Goal: Transaction & Acquisition: Download file/media

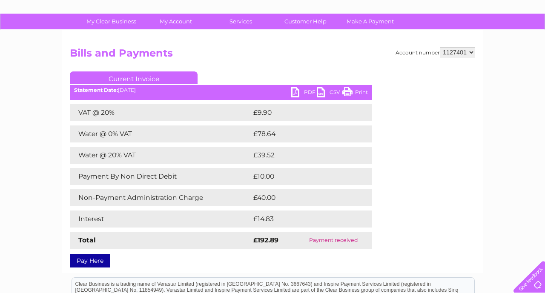
scroll to position [55, 0]
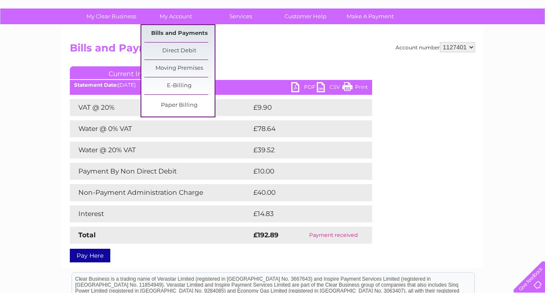
click at [181, 37] on link "Bills and Payments" at bounding box center [179, 33] width 70 height 17
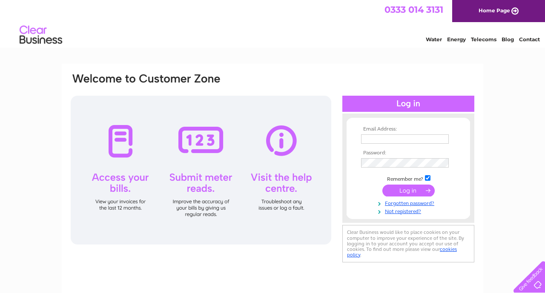
type input "cargillauto@yahoo.co.uk"
click at [406, 193] on input "submit" at bounding box center [408, 191] width 52 height 12
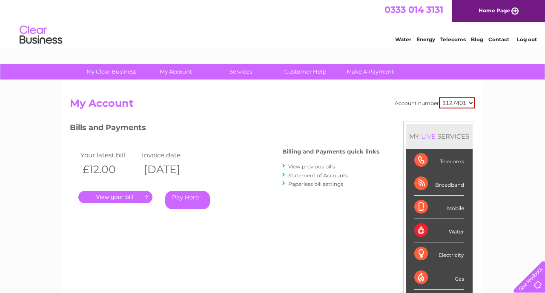
click at [313, 167] on link "View previous bills" at bounding box center [311, 167] width 47 height 6
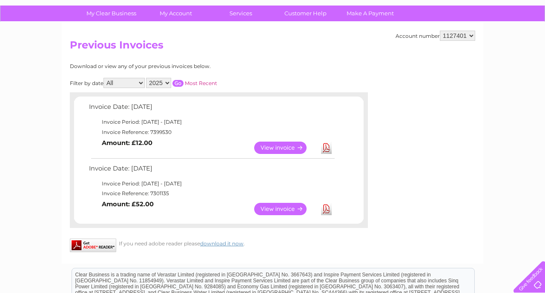
scroll to position [57, 0]
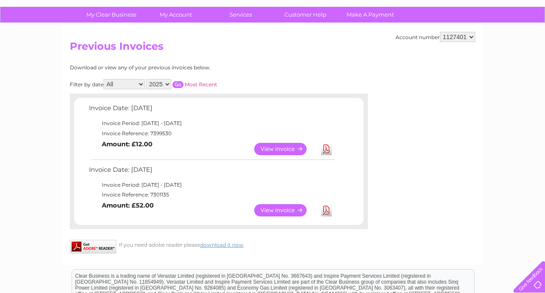
click at [168, 85] on select "2025 2024 2023 2022" at bounding box center [158, 84] width 25 height 10
select select "2024"
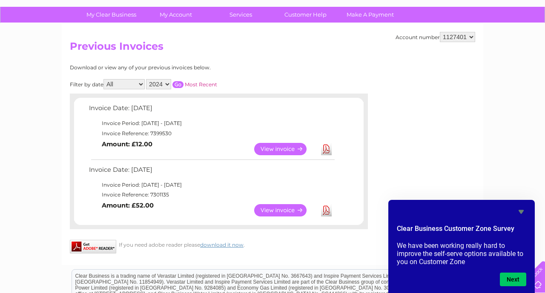
click at [178, 82] on input "button" at bounding box center [177, 84] width 11 height 7
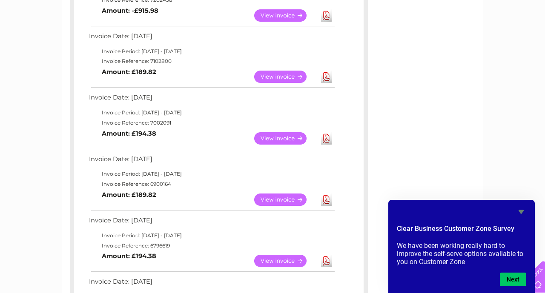
scroll to position [99, 0]
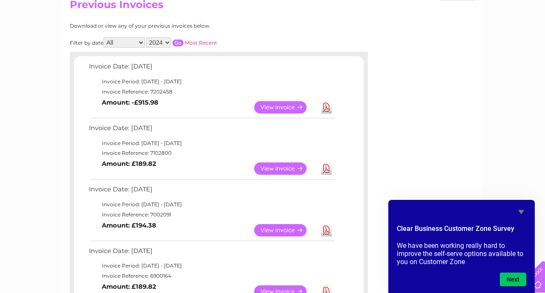
click at [167, 44] on select "2025 2024 2023 2022" at bounding box center [158, 42] width 25 height 10
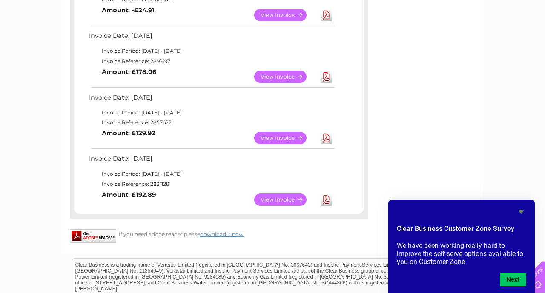
scroll to position [684, 0]
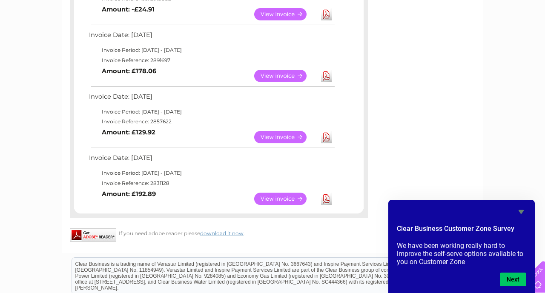
click at [280, 200] on link "View" at bounding box center [285, 199] width 63 height 12
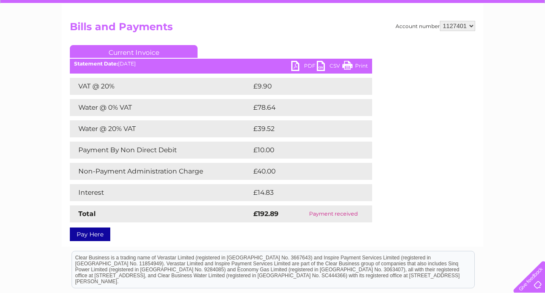
scroll to position [77, 0]
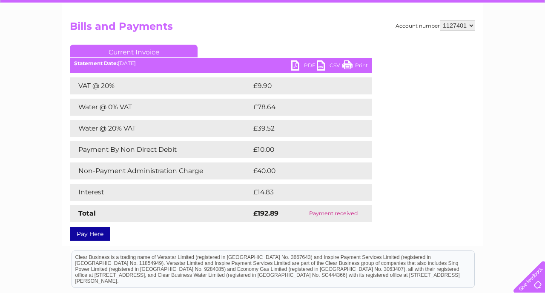
click at [297, 67] on link "PDF" at bounding box center [304, 66] width 26 height 12
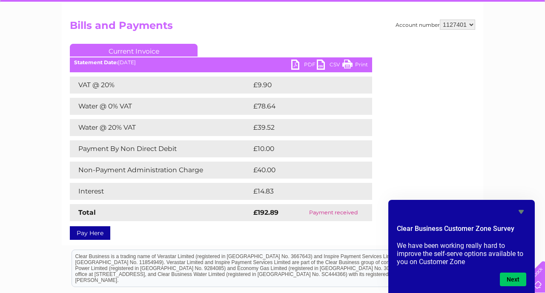
scroll to position [0, 0]
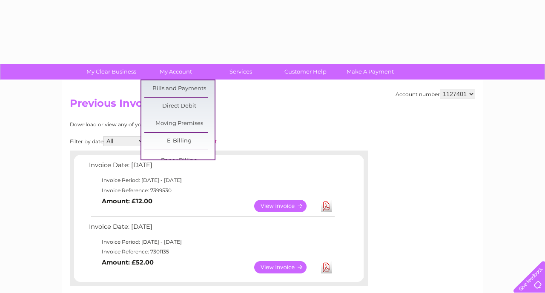
select select "2024"
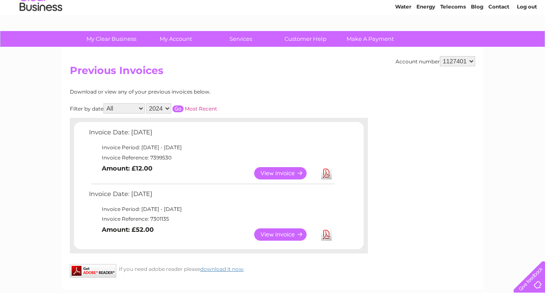
scroll to position [30, 0]
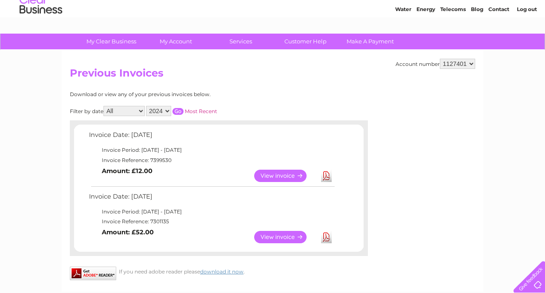
click at [169, 111] on select "2025 2024 2023 2022" at bounding box center [158, 111] width 25 height 10
click at [177, 110] on input "button" at bounding box center [177, 111] width 11 height 7
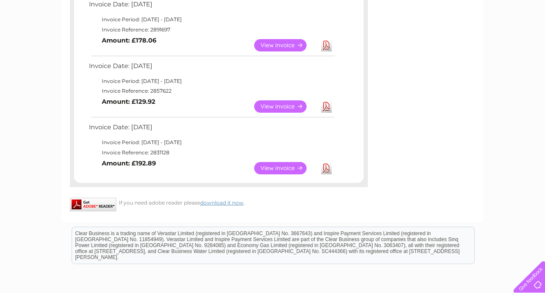
scroll to position [684, 0]
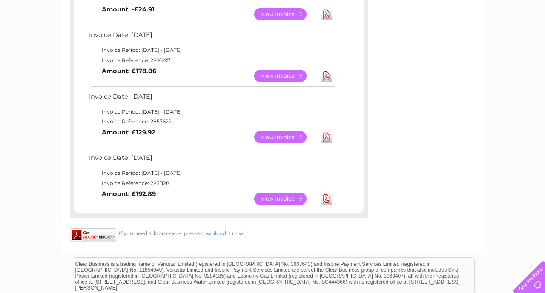
click at [270, 140] on link "View" at bounding box center [285, 137] width 63 height 12
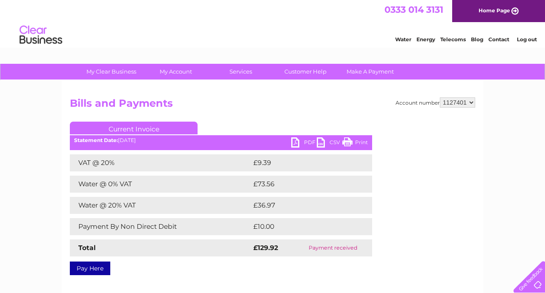
click at [298, 145] on link "PDF" at bounding box center [304, 144] width 26 height 12
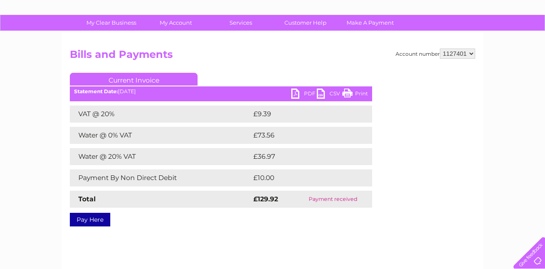
scroll to position [48, 0]
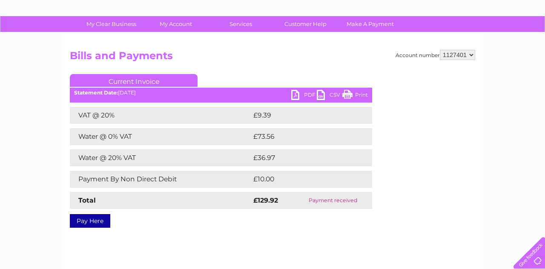
click at [295, 93] on link "PDF" at bounding box center [304, 96] width 26 height 12
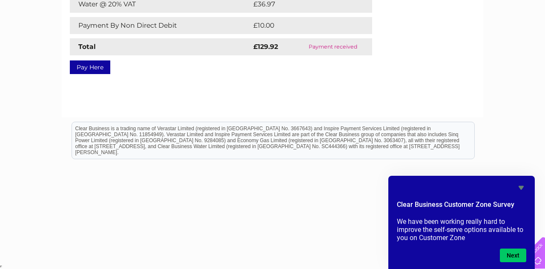
scroll to position [0, 0]
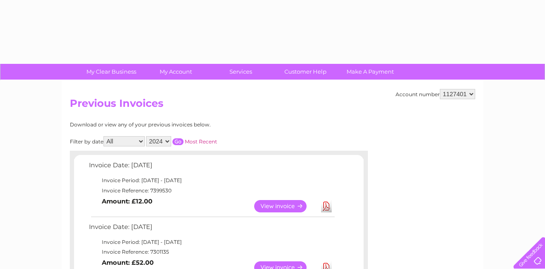
select select "2024"
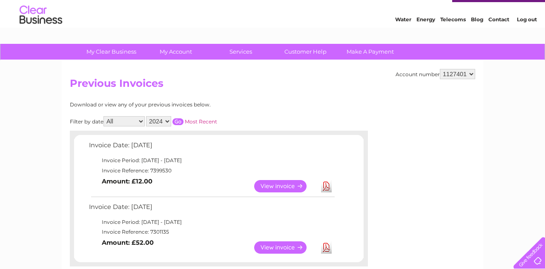
scroll to position [22, 0]
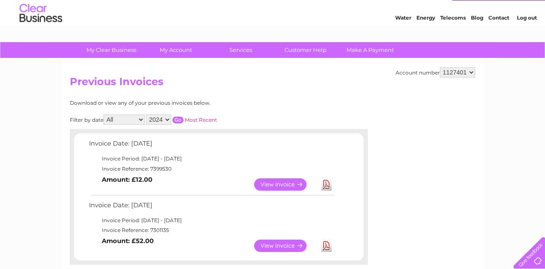
click at [179, 118] on input "button" at bounding box center [177, 120] width 11 height 7
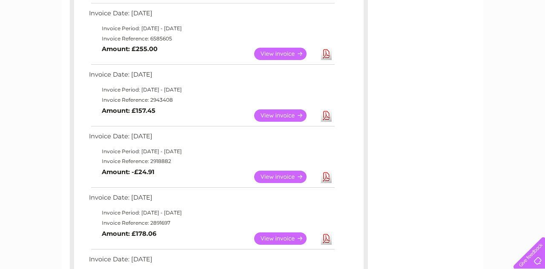
scroll to position [537, 0]
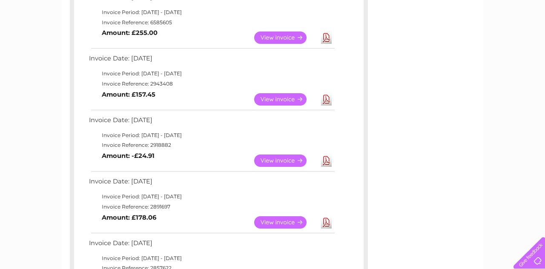
click at [271, 223] on link "View" at bounding box center [285, 222] width 63 height 12
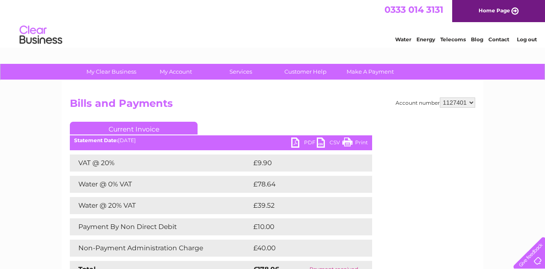
click at [288, 140] on div "Statement Date: 04/03/2024" at bounding box center [221, 141] width 302 height 6
click at [296, 142] on link "PDF" at bounding box center [304, 144] width 26 height 12
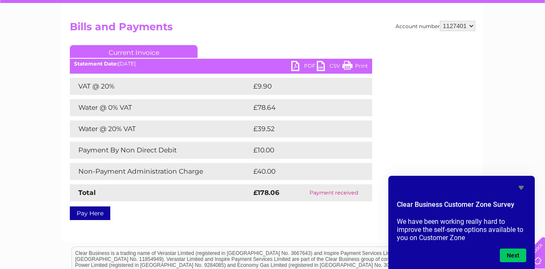
scroll to position [76, 0]
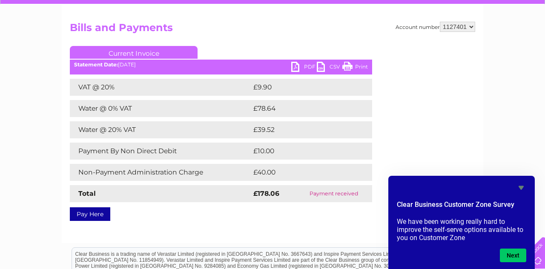
click at [141, 53] on link "Current Invoice" at bounding box center [134, 52] width 128 height 13
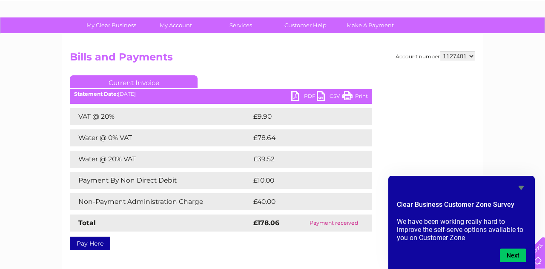
scroll to position [0, 0]
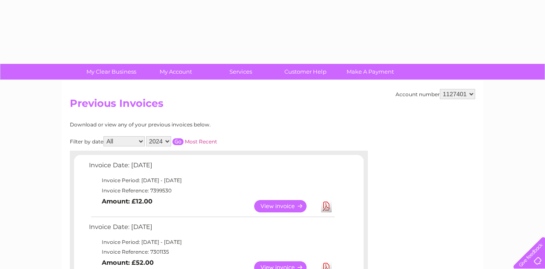
select select "2024"
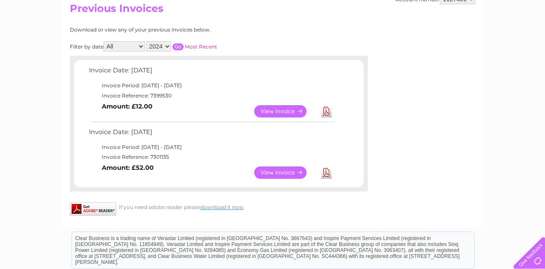
scroll to position [72, 0]
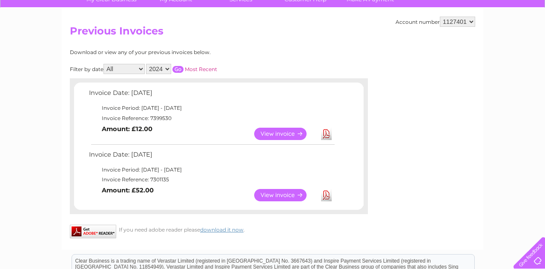
click at [181, 66] on input "button" at bounding box center [177, 69] width 11 height 7
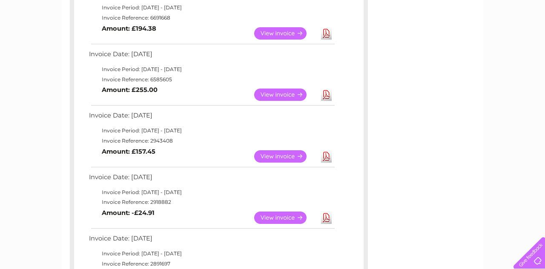
scroll to position [481, 0]
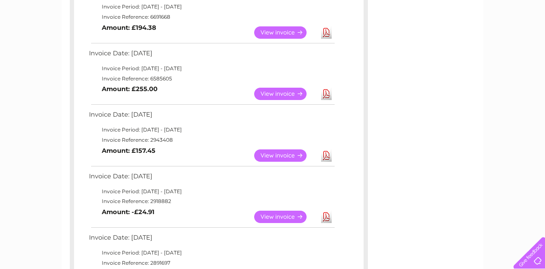
click at [274, 215] on link "View" at bounding box center [285, 217] width 63 height 12
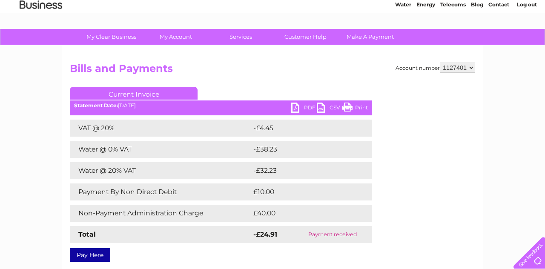
scroll to position [31, 0]
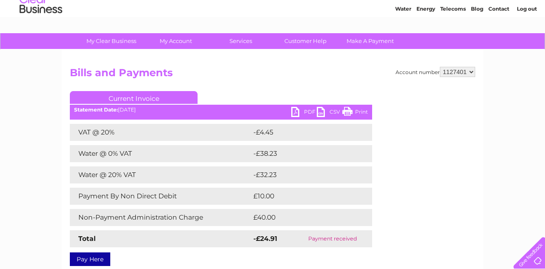
click at [294, 110] on link "PDF" at bounding box center [304, 113] width 26 height 12
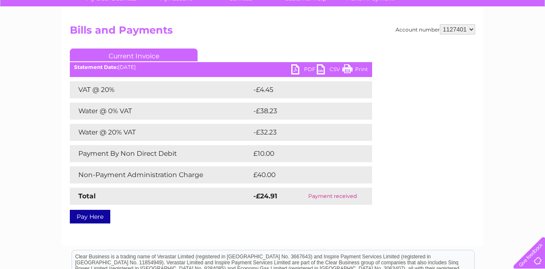
scroll to position [73, 0]
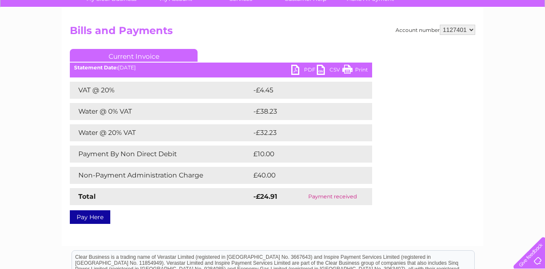
click at [298, 72] on link "PDF" at bounding box center [304, 71] width 26 height 12
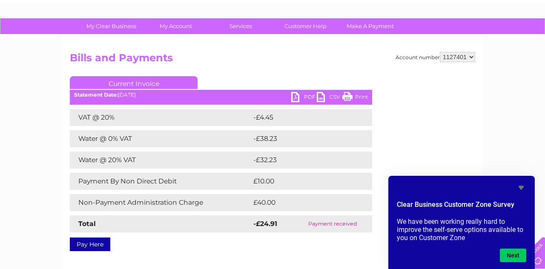
scroll to position [36, 0]
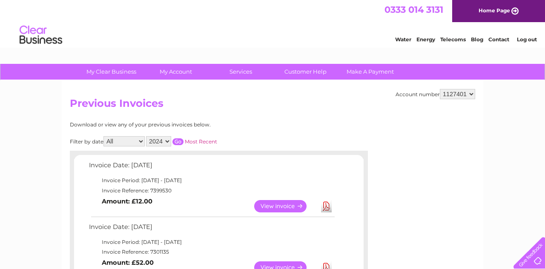
click at [240, 136] on div "Filter by date All January February March April May June July August September …" at bounding box center [182, 141] width 224 height 10
click at [166, 144] on select "2025 2024 2023 2022" at bounding box center [158, 141] width 25 height 10
select select "2023"
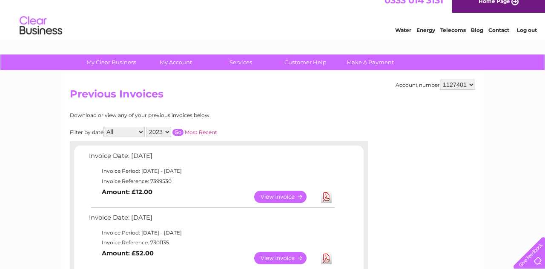
click at [178, 132] on input "button" at bounding box center [177, 132] width 11 height 7
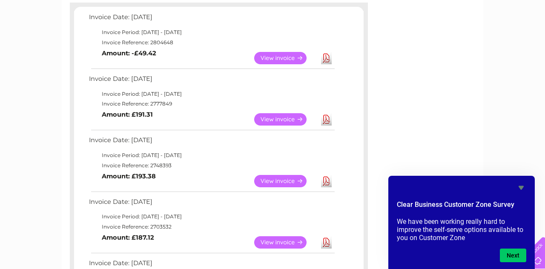
scroll to position [148, 0]
click at [271, 121] on link "View" at bounding box center [285, 120] width 63 height 12
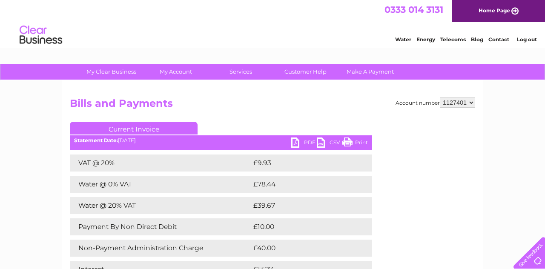
click at [298, 140] on link "PDF" at bounding box center [304, 144] width 26 height 12
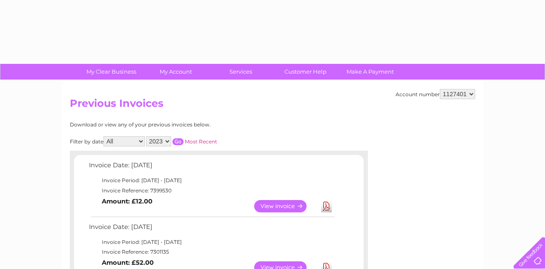
select select "2023"
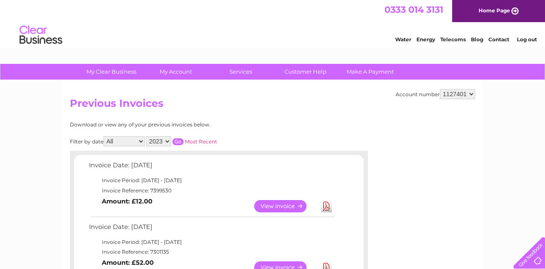
click at [178, 141] on input "button" at bounding box center [177, 141] width 11 height 7
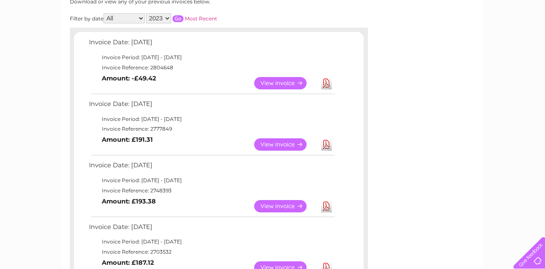
scroll to position [132, 0]
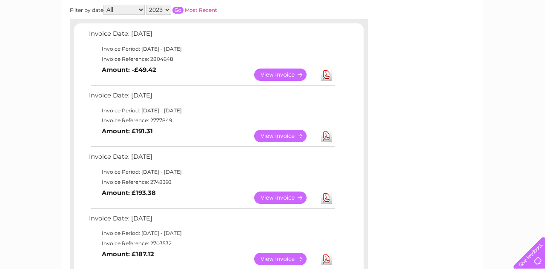
click at [268, 197] on link "View" at bounding box center [285, 198] width 63 height 12
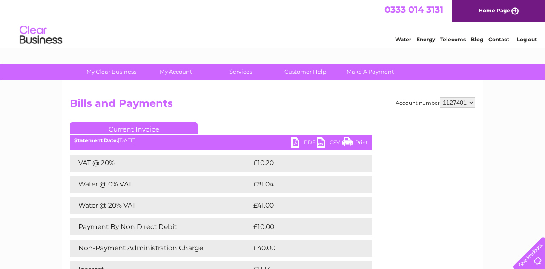
click at [296, 145] on link "PDF" at bounding box center [304, 144] width 26 height 12
